Goal: Transaction & Acquisition: Purchase product/service

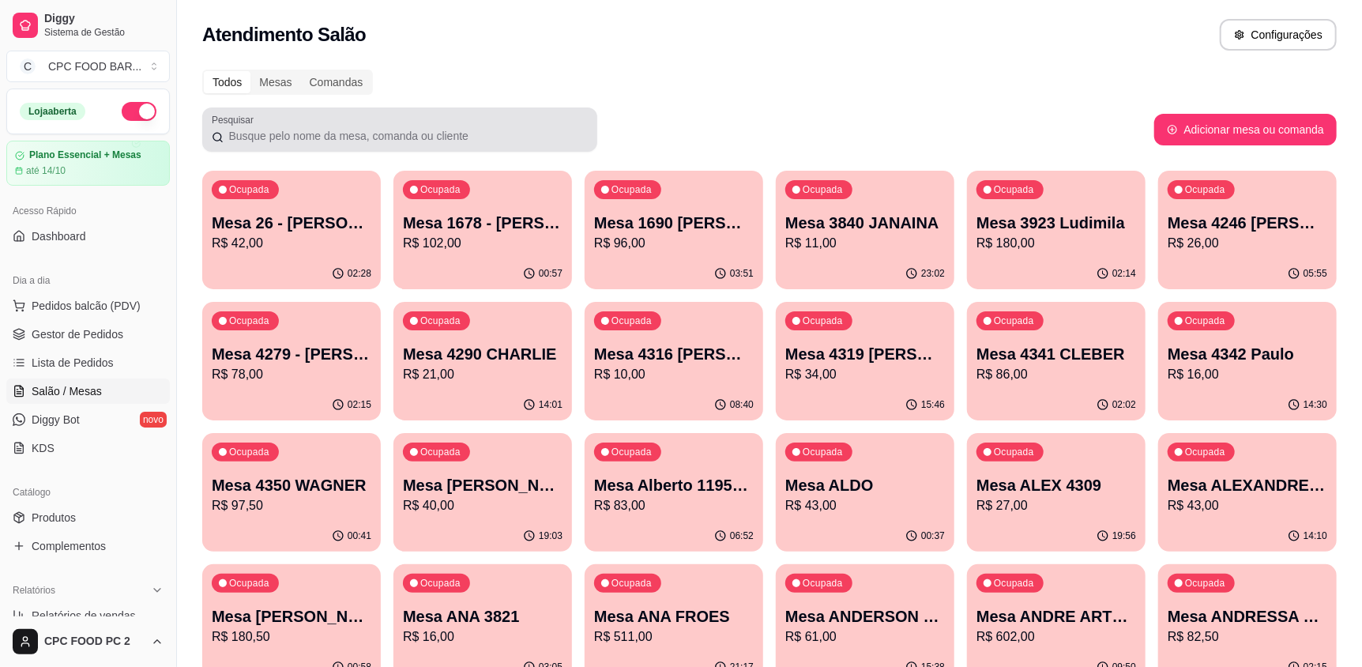
click at [518, 116] on div at bounding box center [400, 130] width 376 height 32
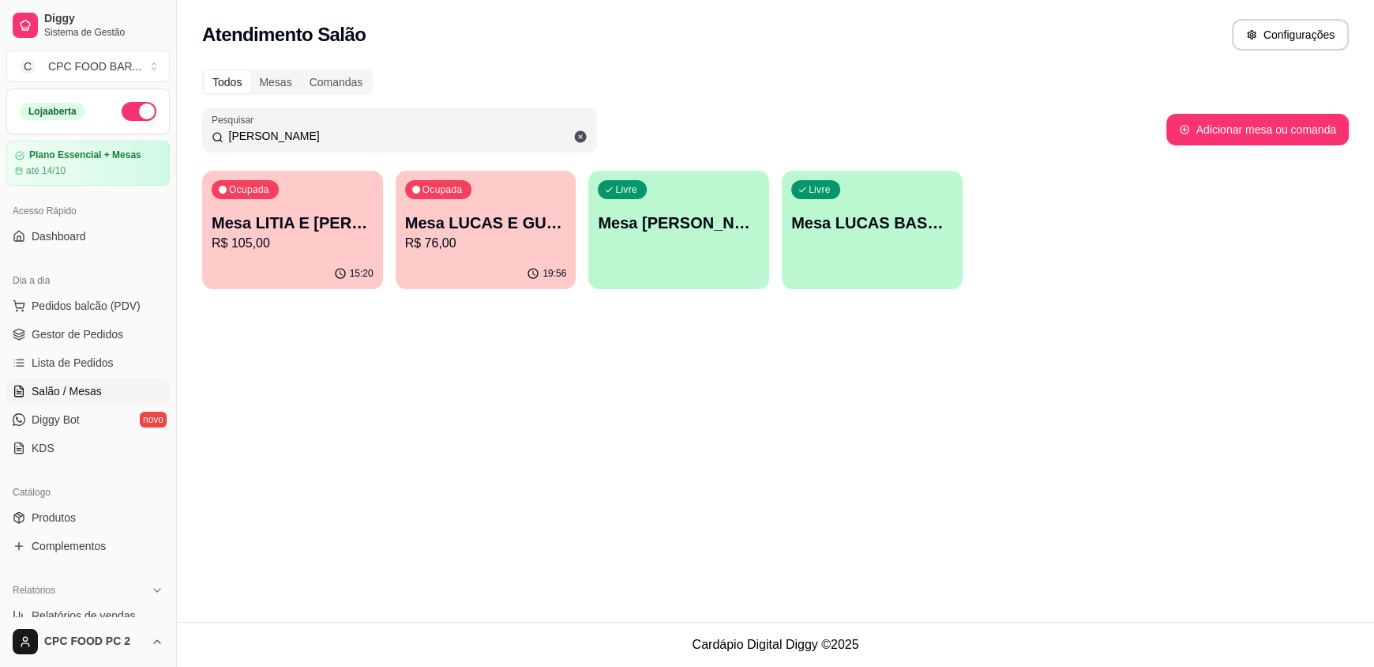
type input "[PERSON_NAME]"
click at [504, 241] on p "R$ 76,00" at bounding box center [486, 243] width 162 height 19
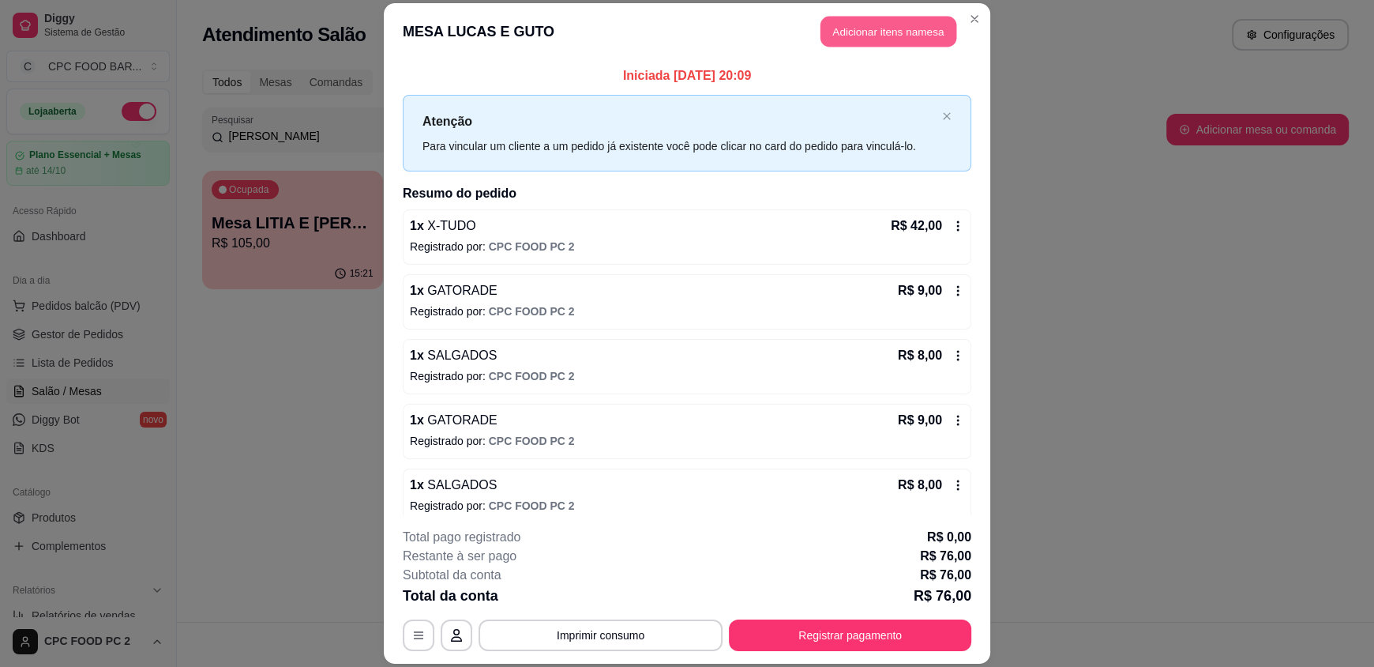
click at [858, 33] on button "Adicionar itens na mesa" at bounding box center [889, 32] width 136 height 31
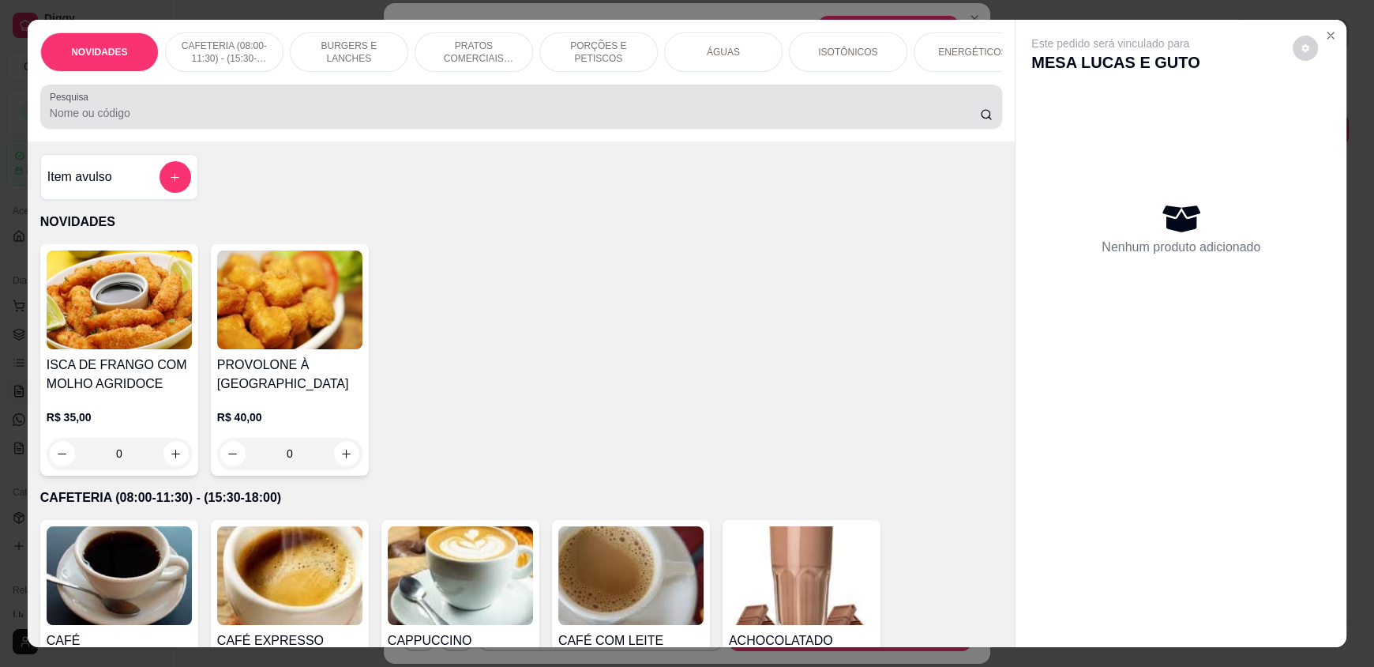
click at [611, 105] on div at bounding box center [521, 107] width 943 height 32
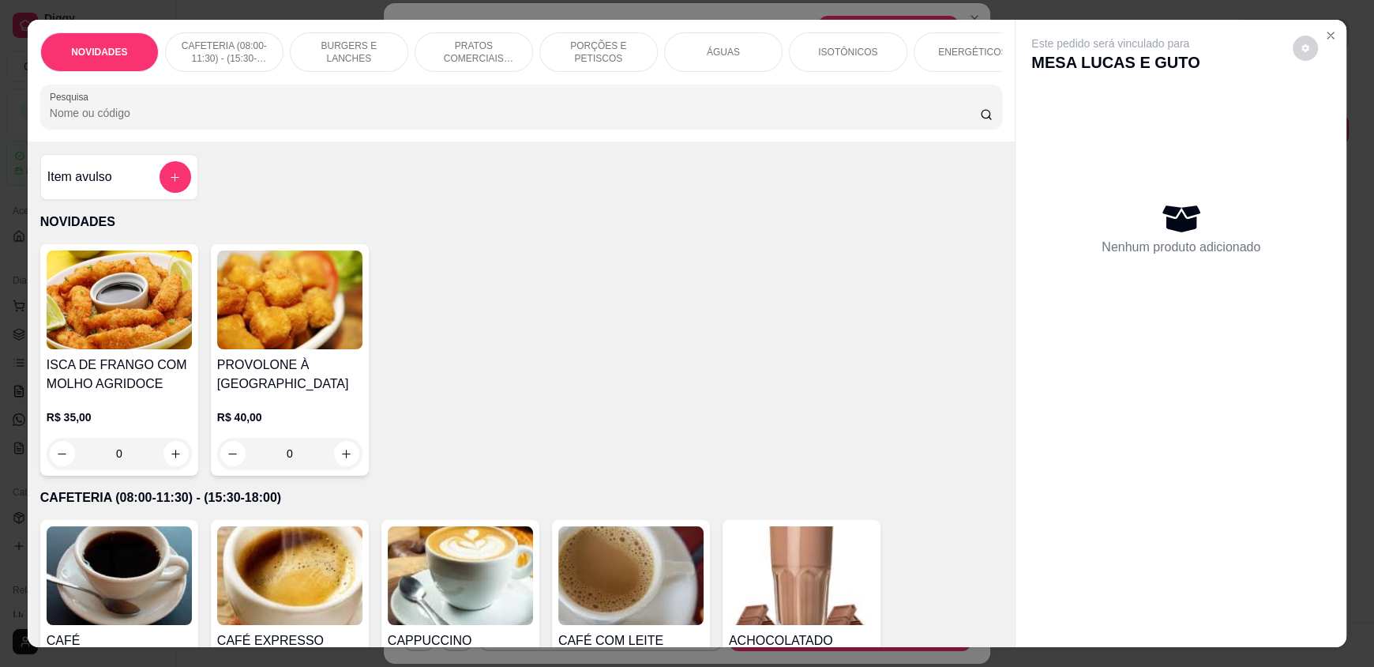
click at [725, 50] on p "ÁGUAS" at bounding box center [723, 52] width 33 height 13
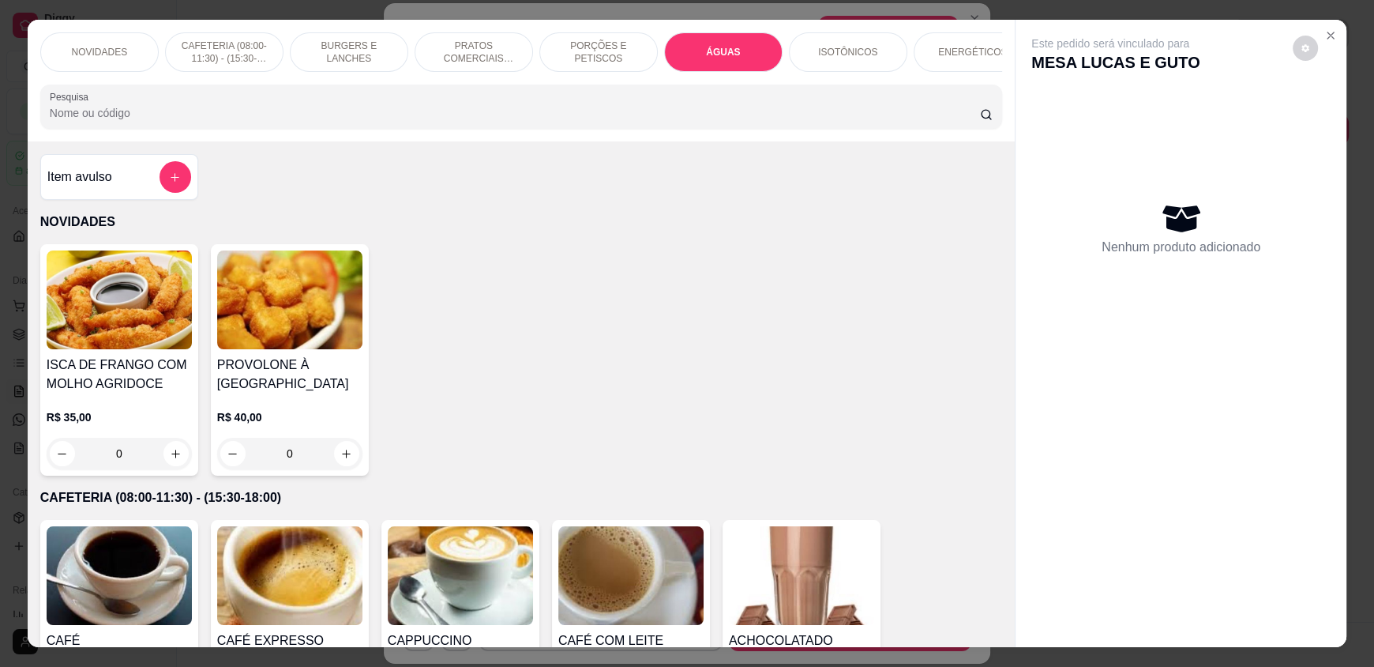
scroll to position [30, 0]
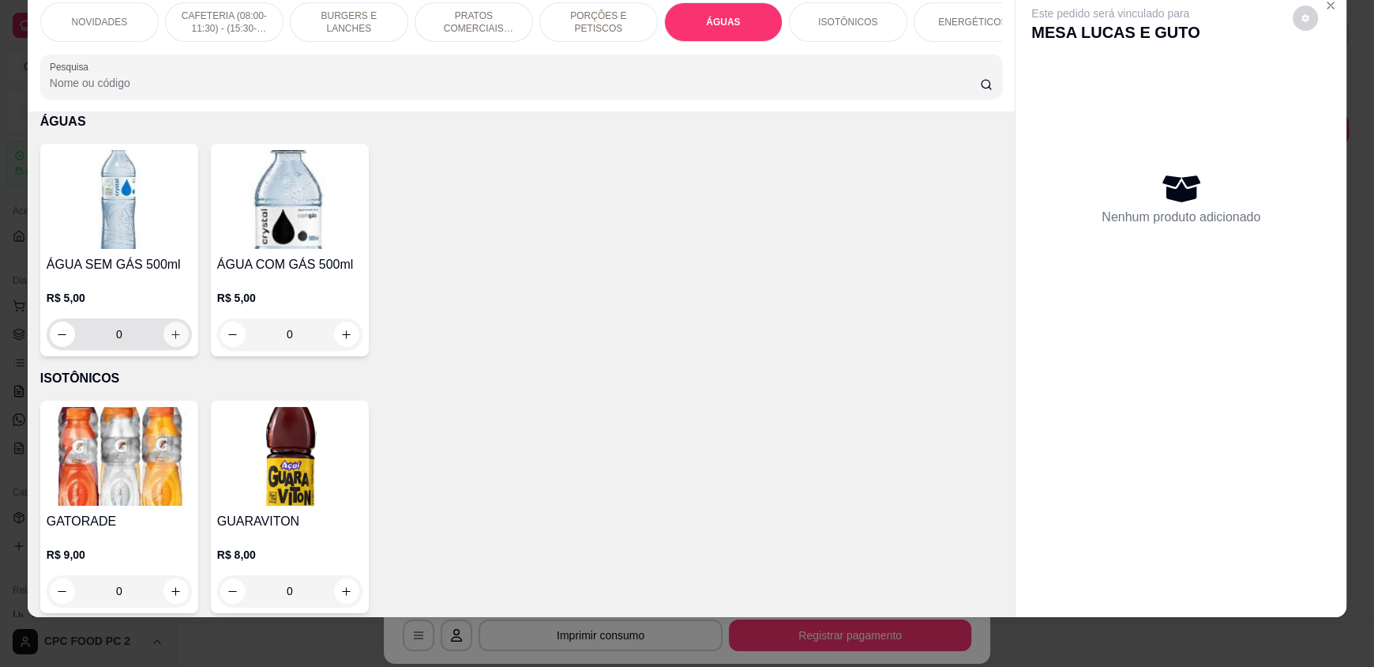
click at [172, 339] on icon "increase-product-quantity" at bounding box center [176, 334] width 9 height 9
type input "1"
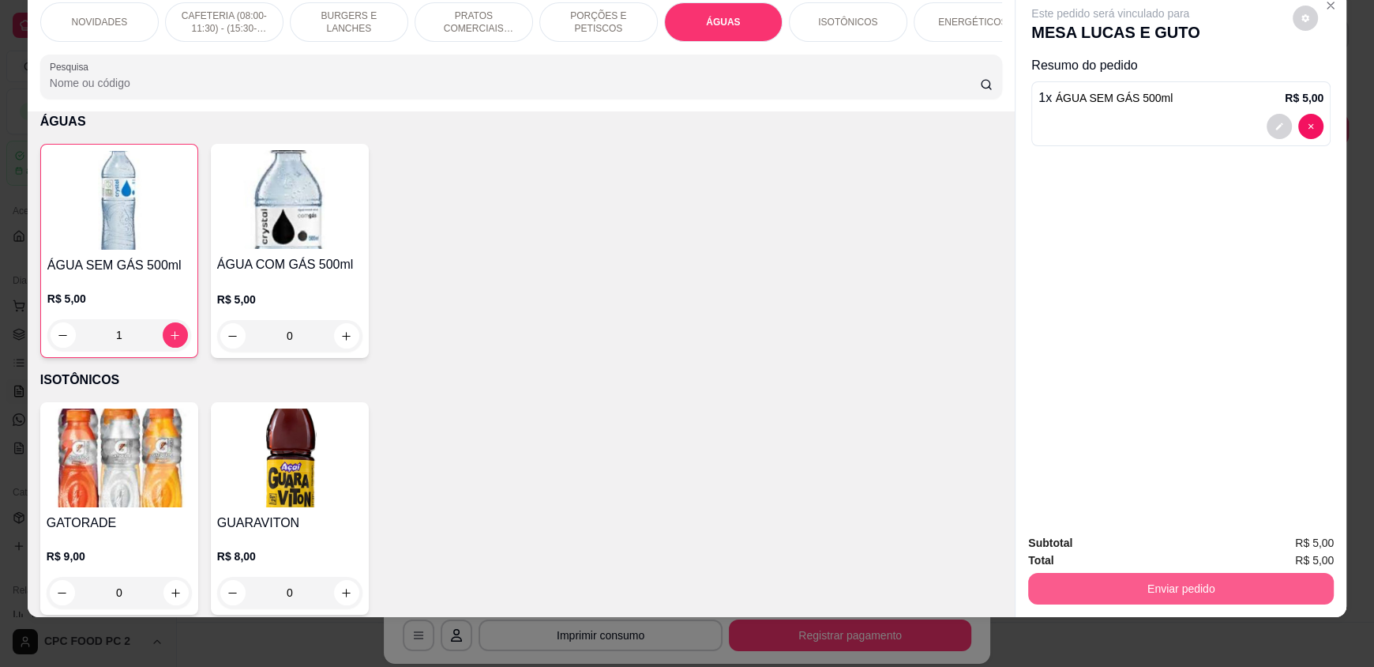
click at [1152, 573] on button "Enviar pedido" at bounding box center [1181, 589] width 306 height 32
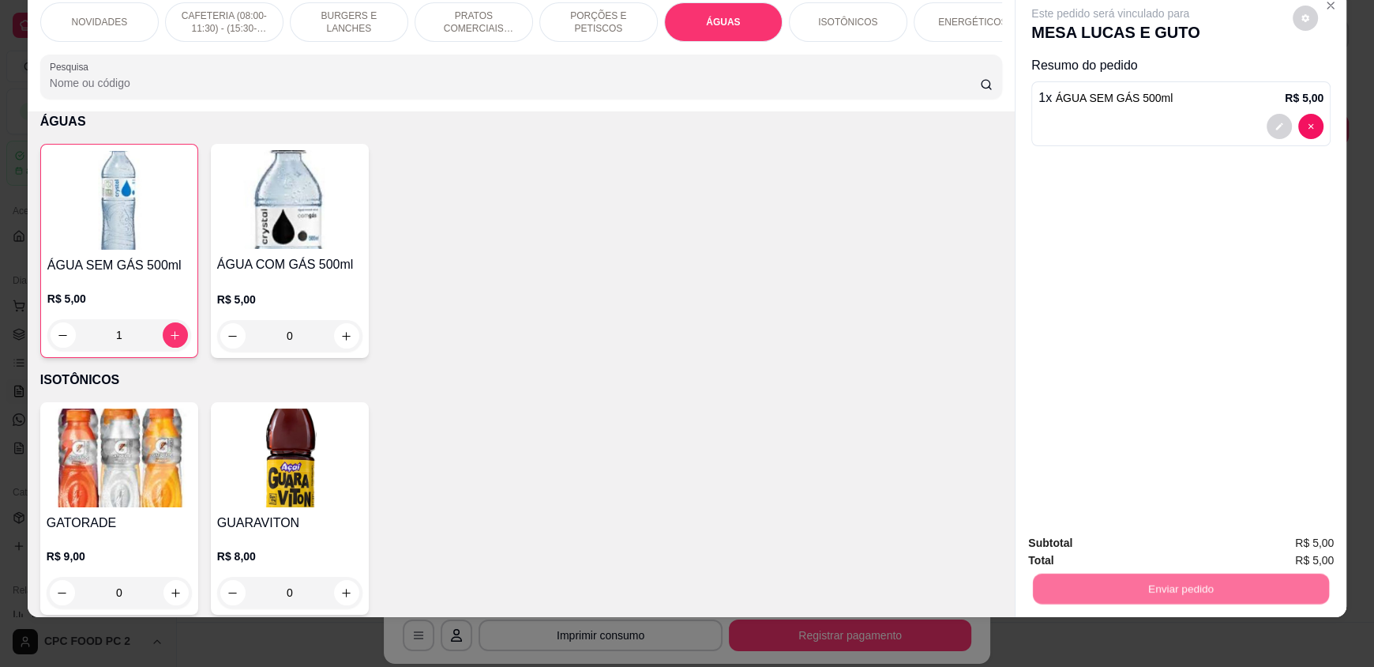
click at [1177, 547] on button "Registrar cliente" at bounding box center [1186, 548] width 101 height 29
click at [1113, 576] on button "Enviar pedido" at bounding box center [1181, 588] width 296 height 31
click at [1283, 550] on button "Enviar pedido" at bounding box center [1292, 548] width 87 height 29
